Goal: Use online tool/utility

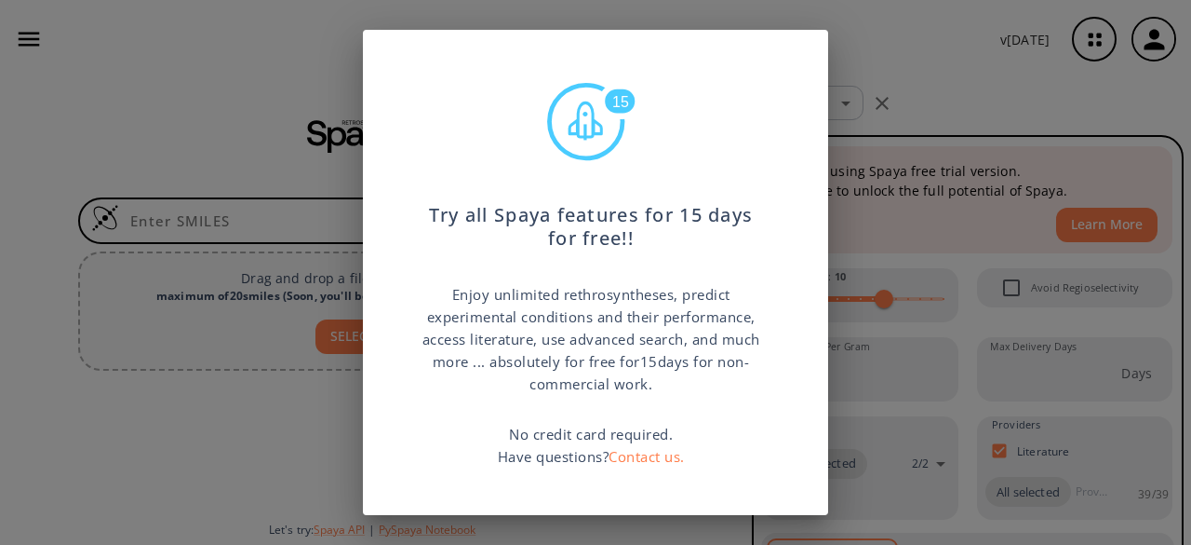
click at [922, 60] on div "15 Try all Spaya features for 15 days for free!! Enjoy unlimited rethrosynthese…" at bounding box center [595, 272] width 1191 height 545
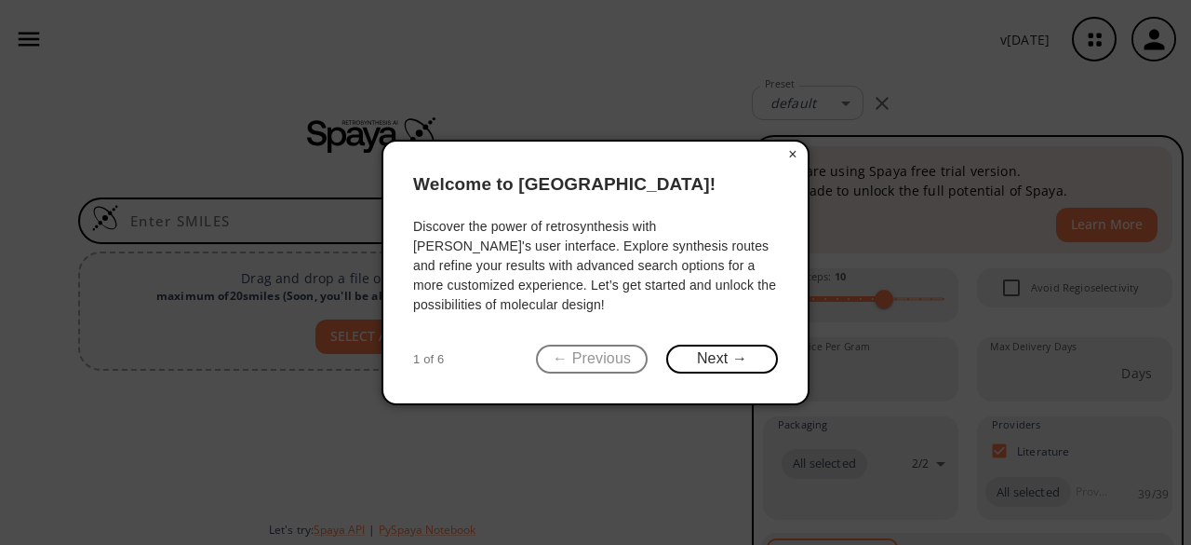
click at [793, 155] on button "×" at bounding box center [793, 154] width 30 height 26
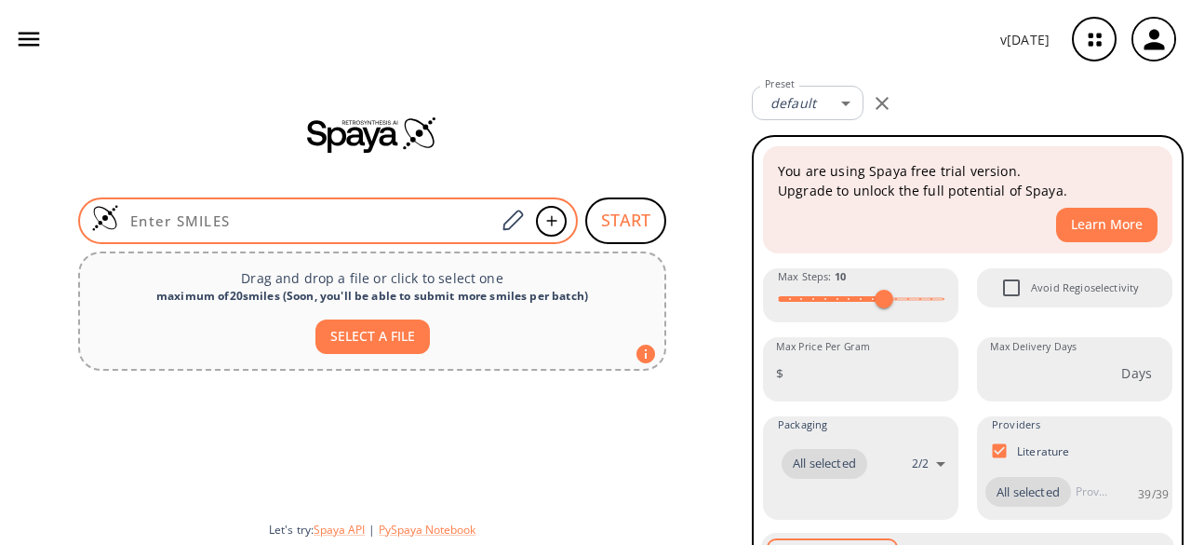
click at [252, 215] on input at bounding box center [307, 220] width 376 height 19
paste input "COC1=C(C2=CC=C1)C(C3=C(C2=O)C(O)=C4C([C@H](C[C@@](O)(C4)C(CO)=O)O[C@H]5C[C@@H](…"
type input "COC1=C(C2=CC=C1)C(C3=C(C2=O)C(O)=C4C([C@H](C[C@@](O)(C4)C(CO)=O)O[C@H]5C[C@@H](…"
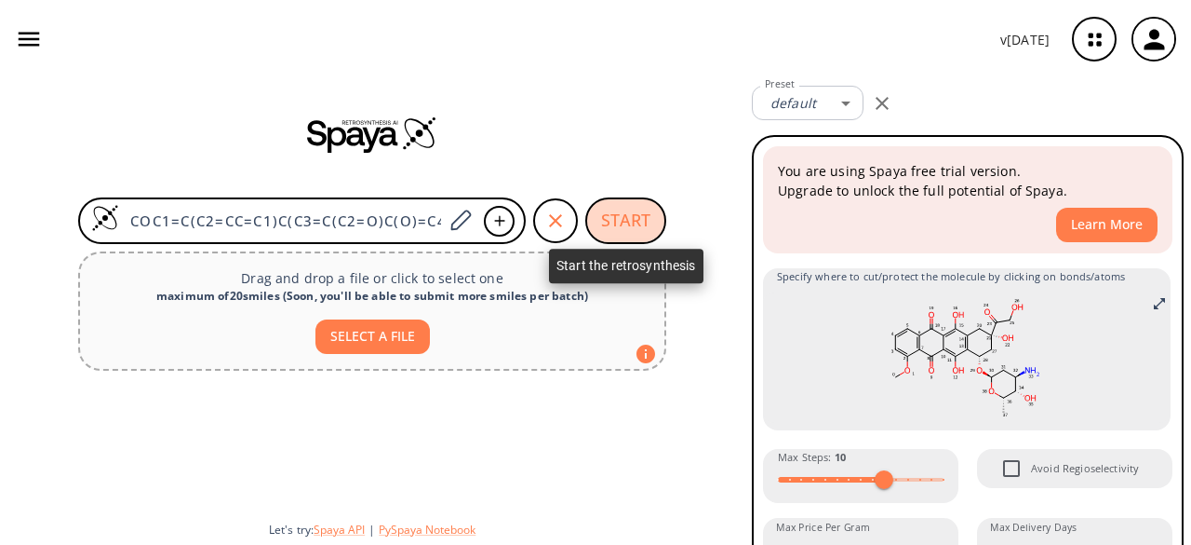
click at [620, 225] on button "START" at bounding box center [626, 220] width 81 height 47
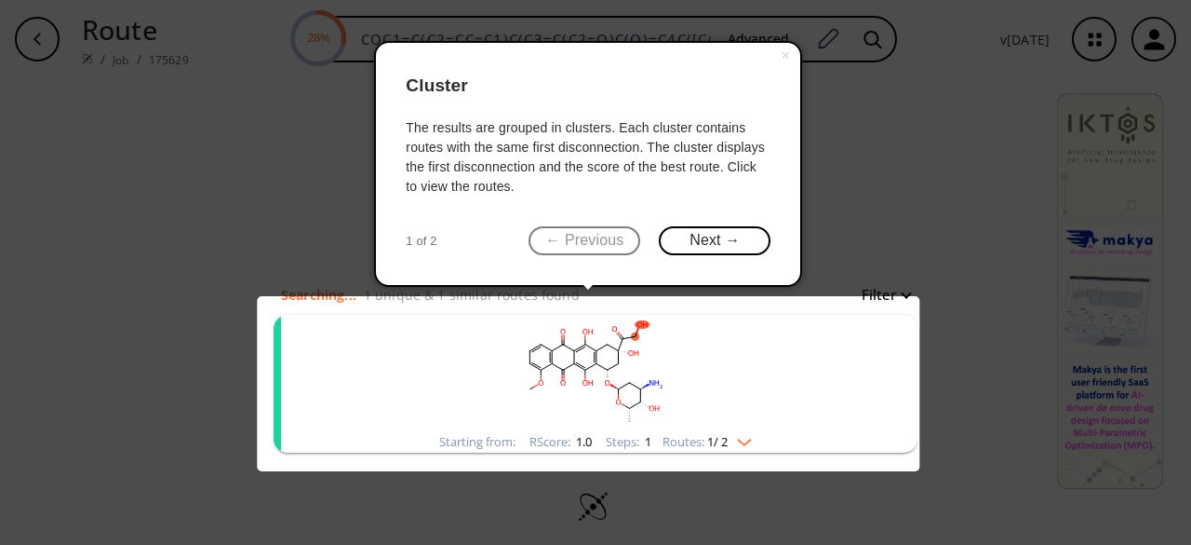
scroll to position [9, 0]
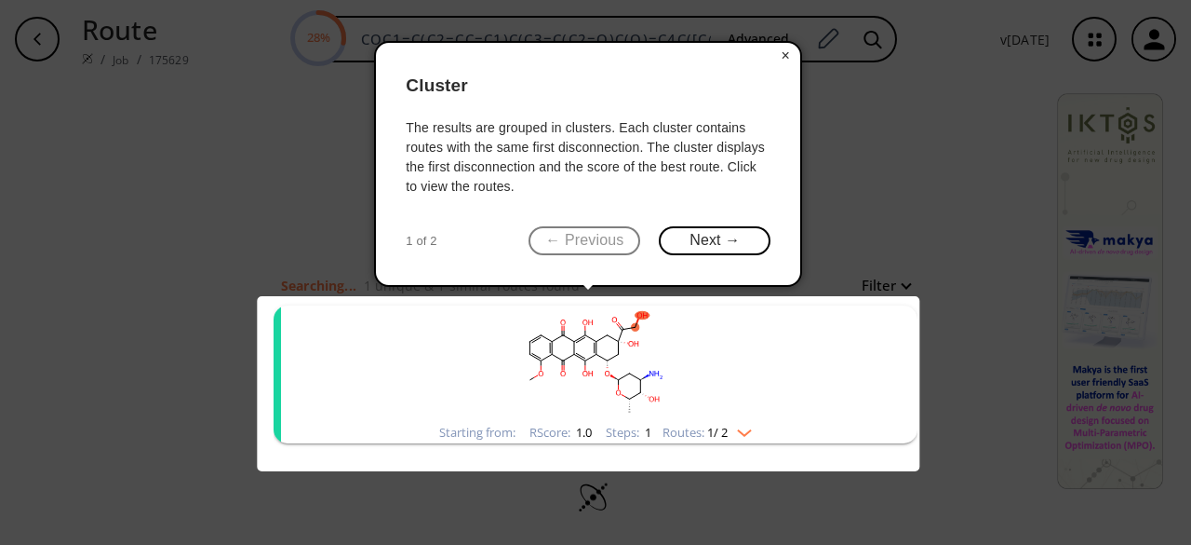
click at [785, 47] on button "×" at bounding box center [786, 56] width 30 height 26
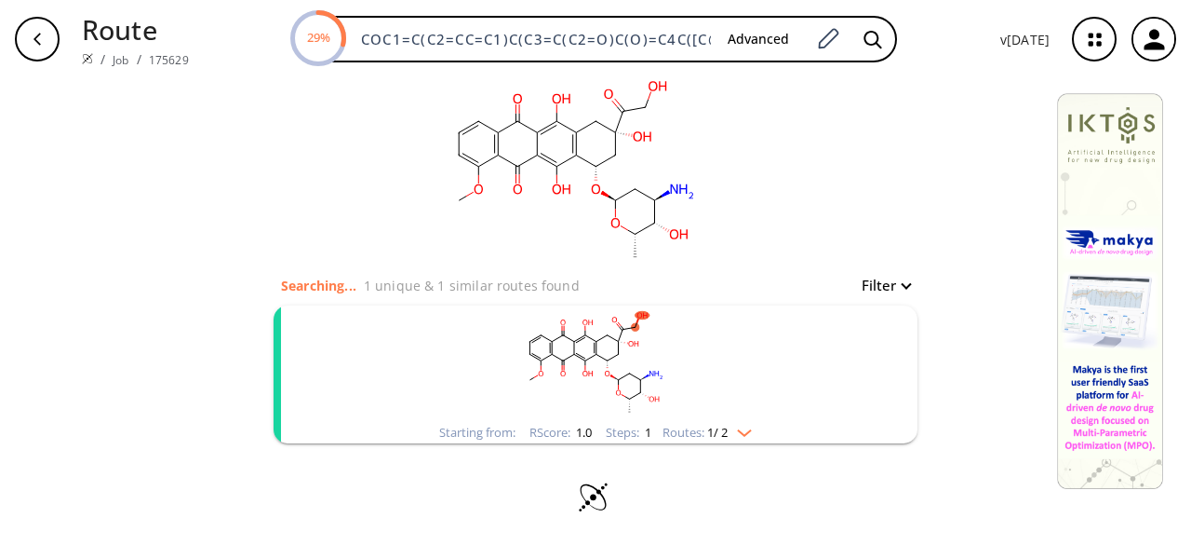
click at [742, 429] on img "clusters" at bounding box center [740, 429] width 24 height 15
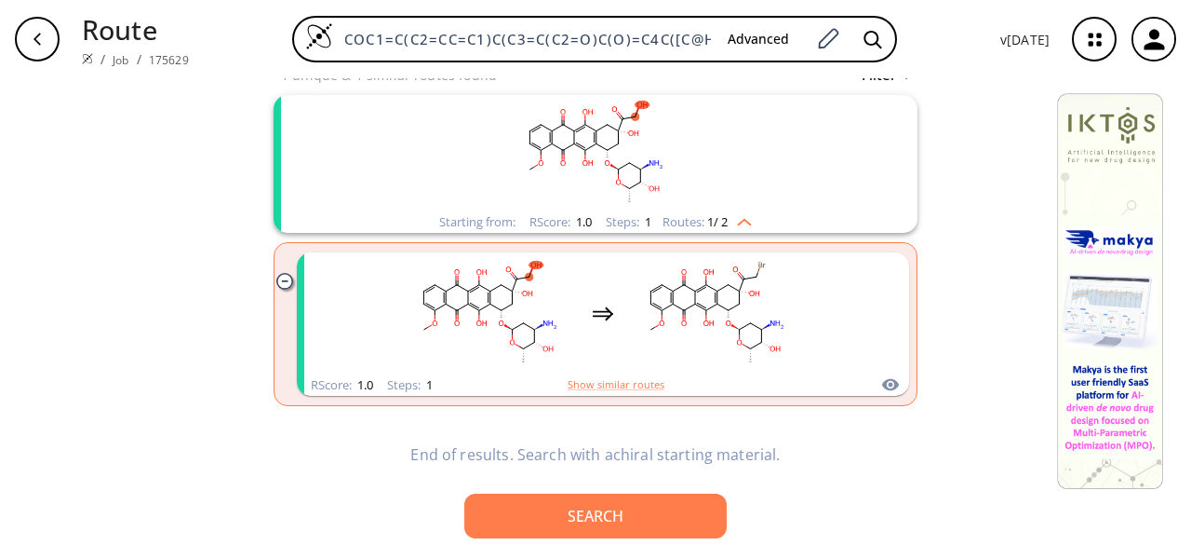
scroll to position [240, 0]
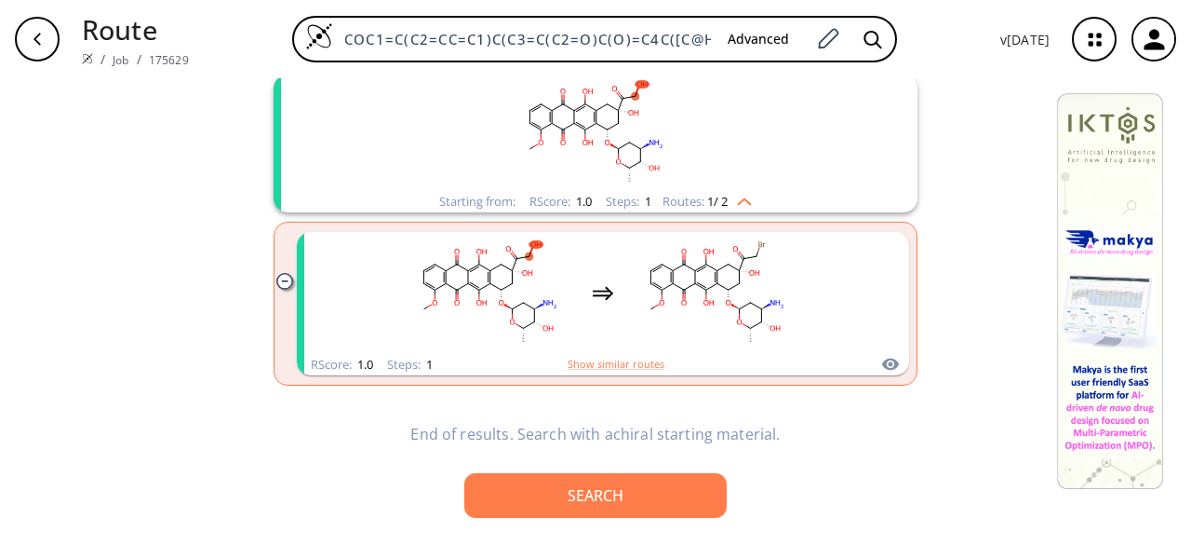
click at [744, 198] on img "clusters" at bounding box center [740, 198] width 24 height 15
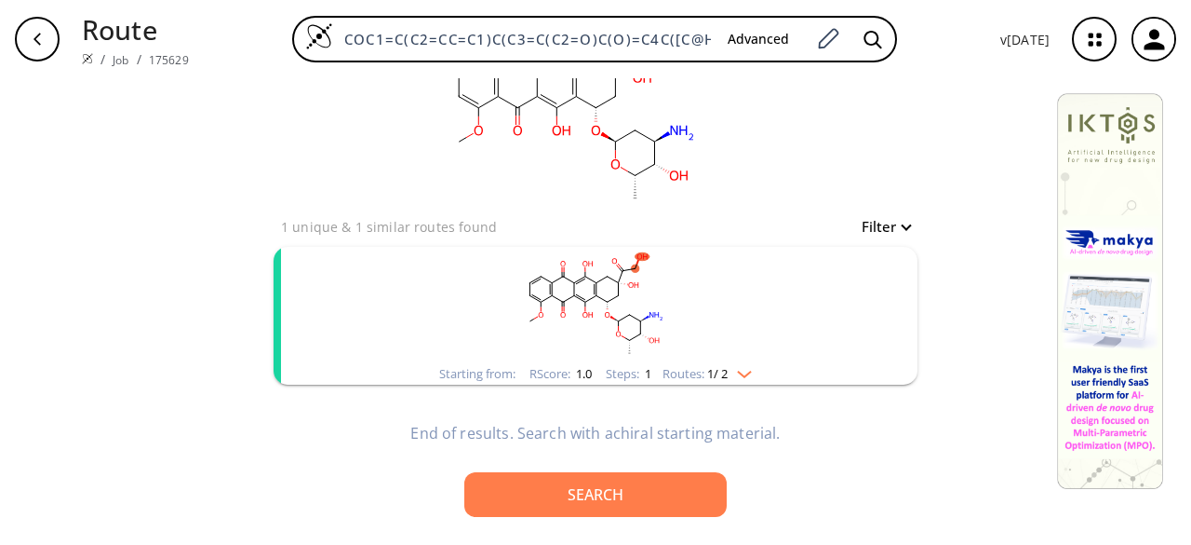
scroll to position [67, 0]
click at [739, 370] on img "clusters" at bounding box center [740, 371] width 24 height 15
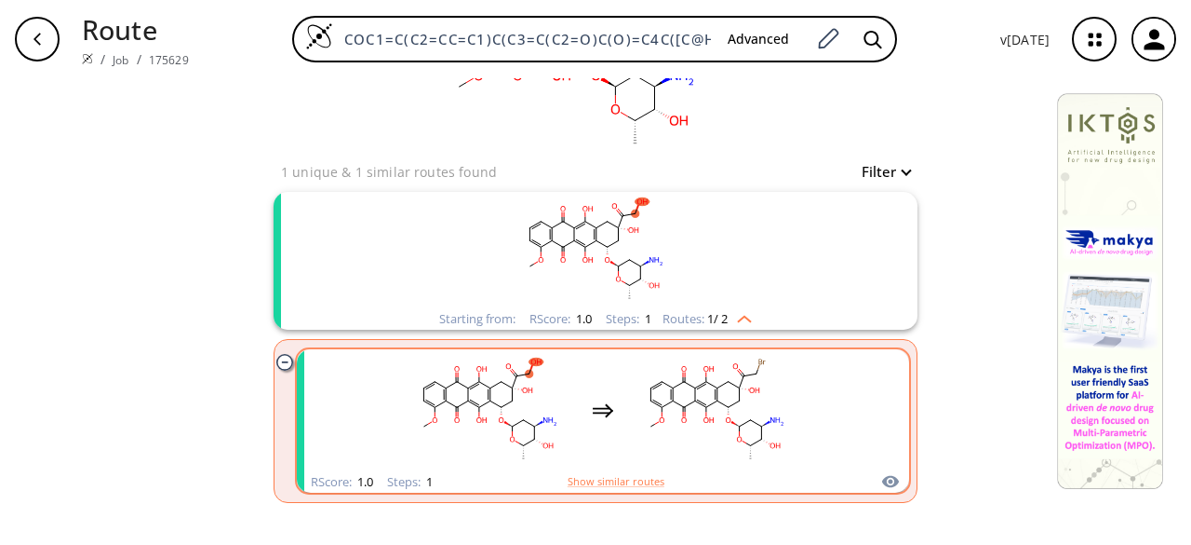
scroll to position [140, 0]
